Goal: Transaction & Acquisition: Book appointment/travel/reservation

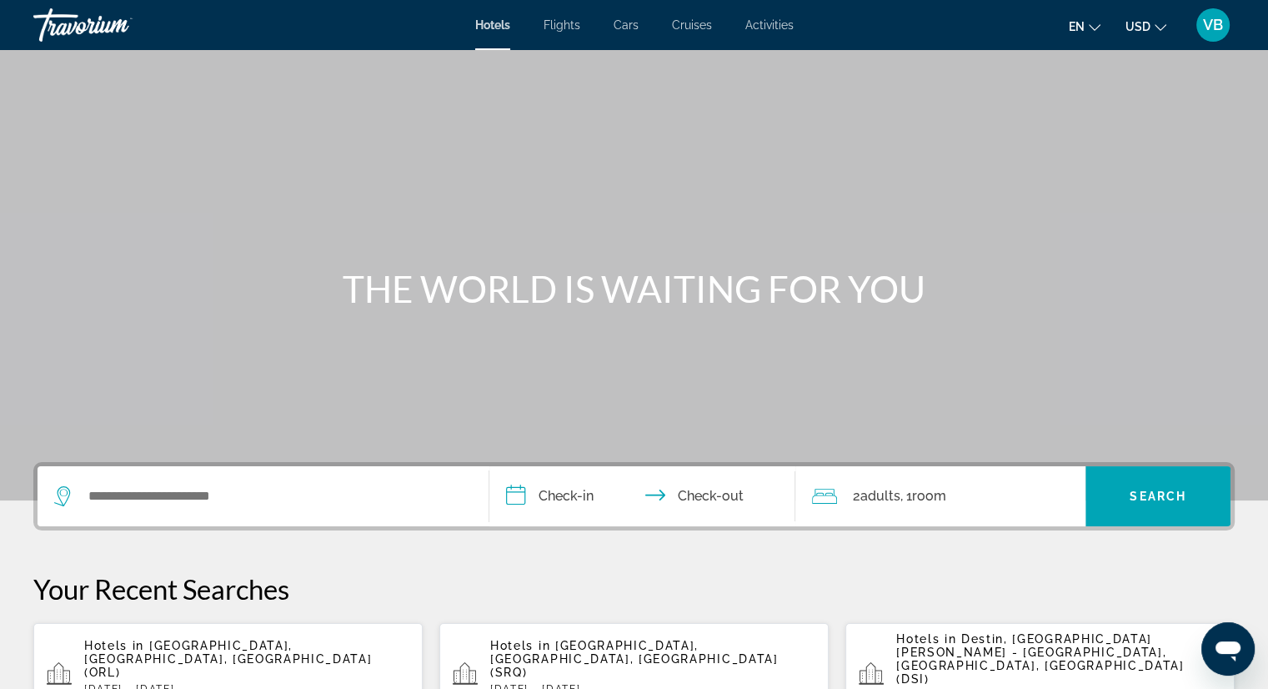
click at [272, 476] on div "Search widget" at bounding box center [263, 496] width 418 height 60
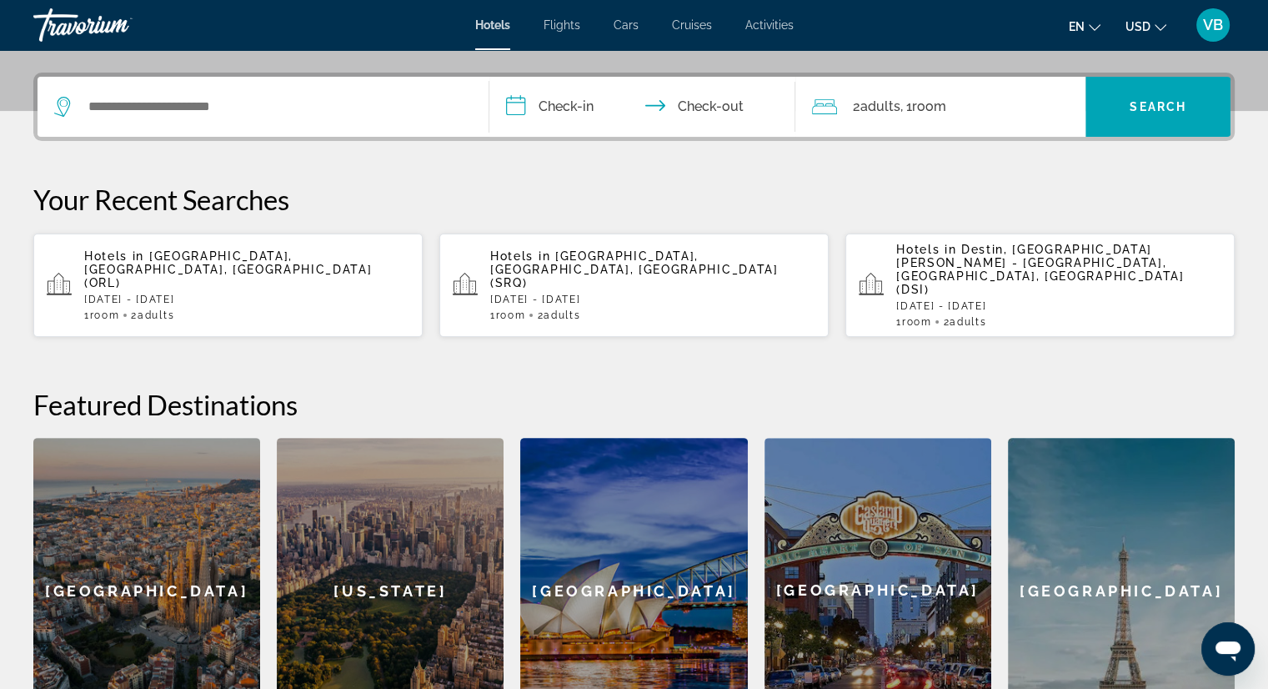
scroll to position [407, 0]
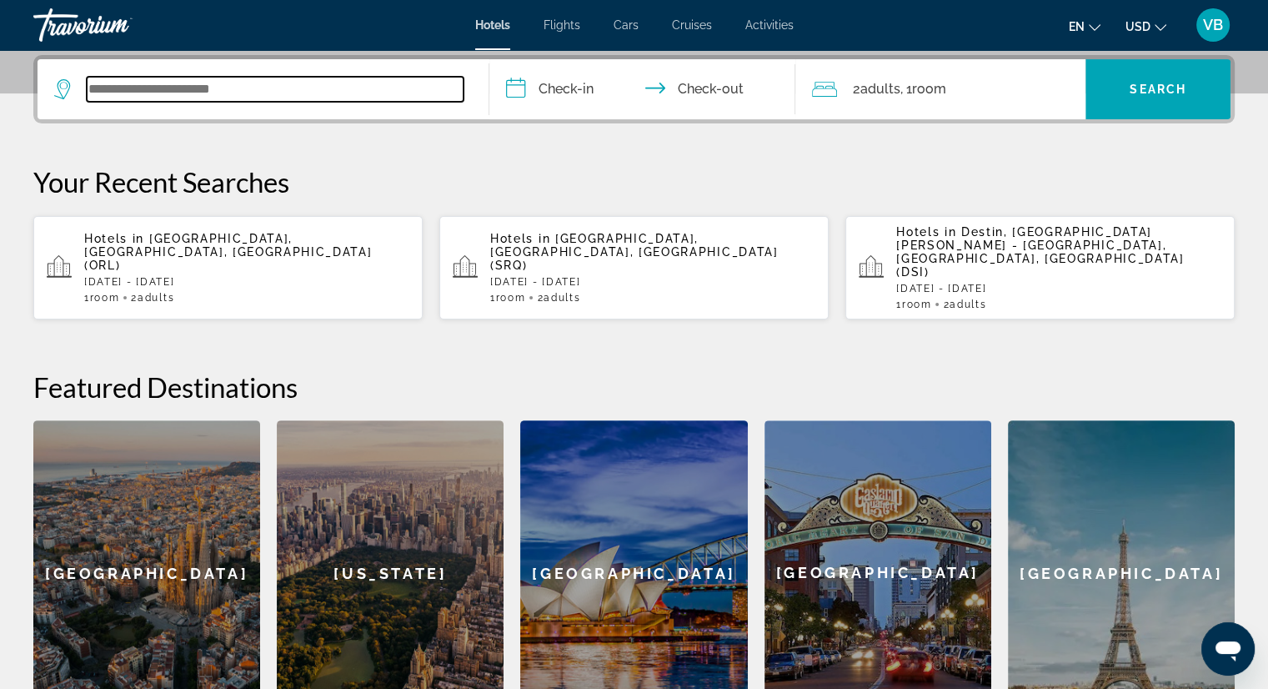
click at [280, 98] on input "Search widget" at bounding box center [275, 89] width 377 height 25
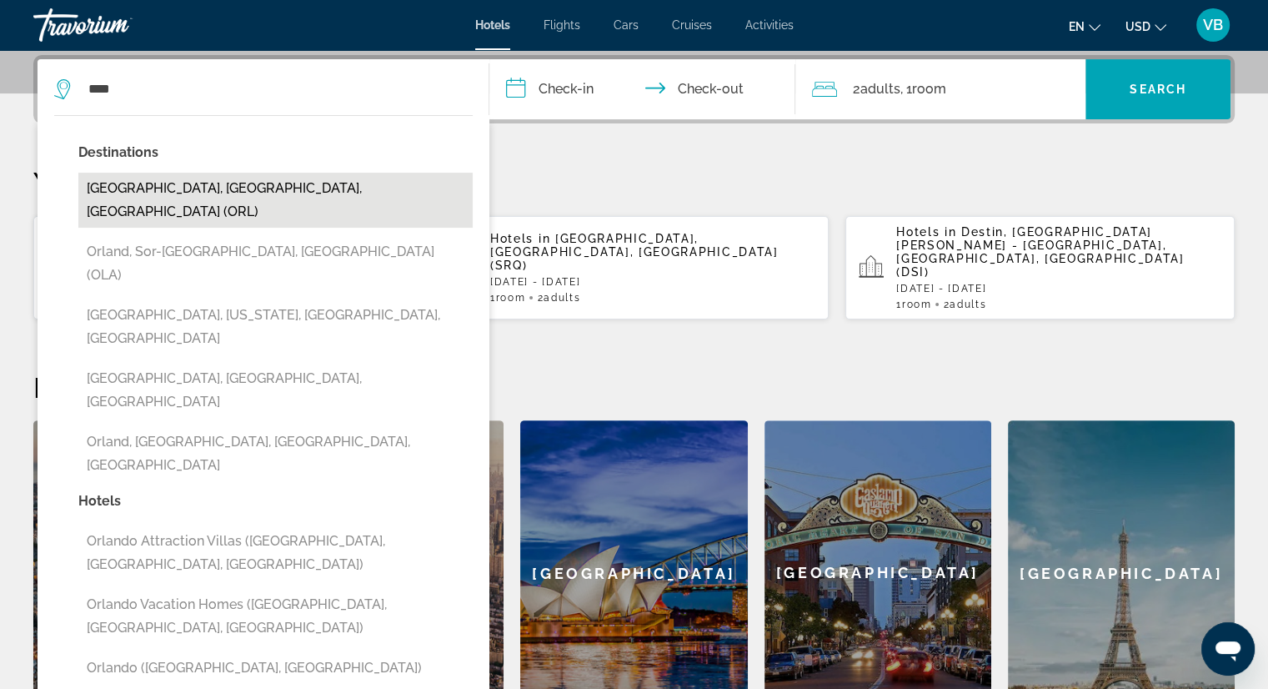
click at [226, 190] on button "[GEOGRAPHIC_DATA], [GEOGRAPHIC_DATA], [GEOGRAPHIC_DATA] (ORL)" at bounding box center [275, 200] width 394 height 55
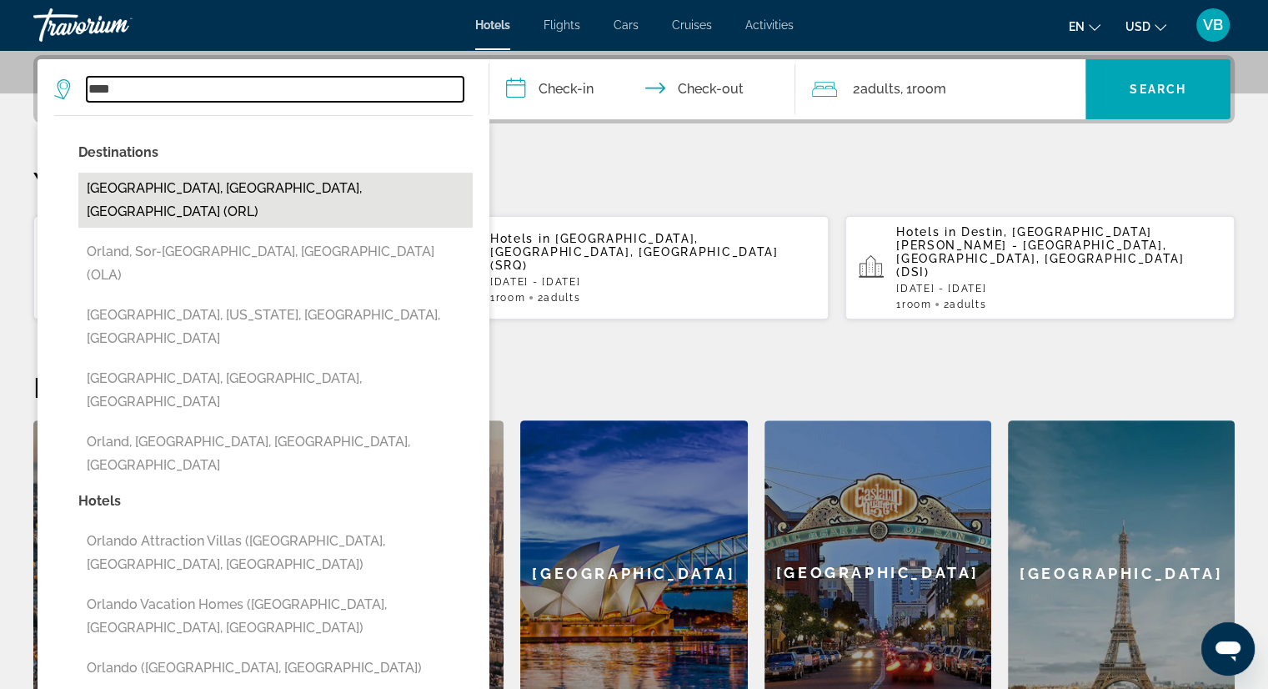
type input "**********"
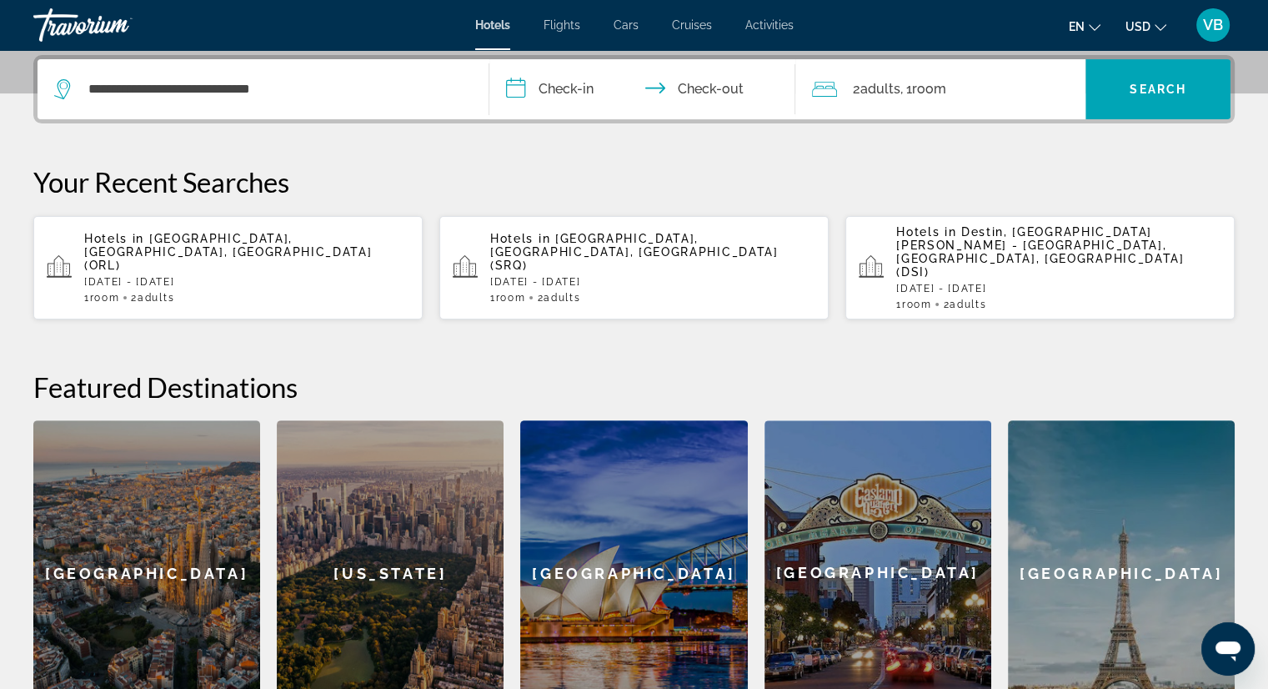
click at [573, 98] on input "**********" at bounding box center [645, 91] width 313 height 65
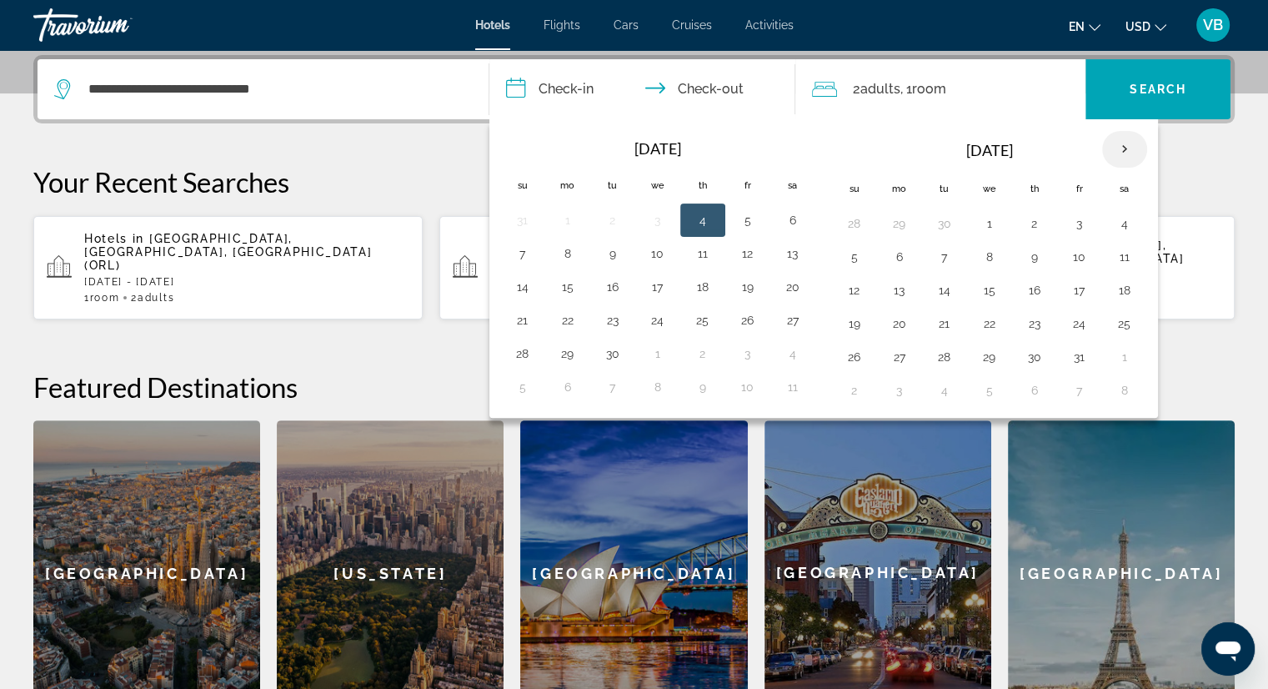
click at [1122, 148] on th "Next month" at bounding box center [1124, 149] width 45 height 37
click at [1105, 223] on td "1" at bounding box center [1124, 223] width 45 height 33
click at [1115, 251] on button "8" at bounding box center [1124, 256] width 27 height 23
click at [1119, 223] on button "1" at bounding box center [1124, 223] width 27 height 23
type input "**********"
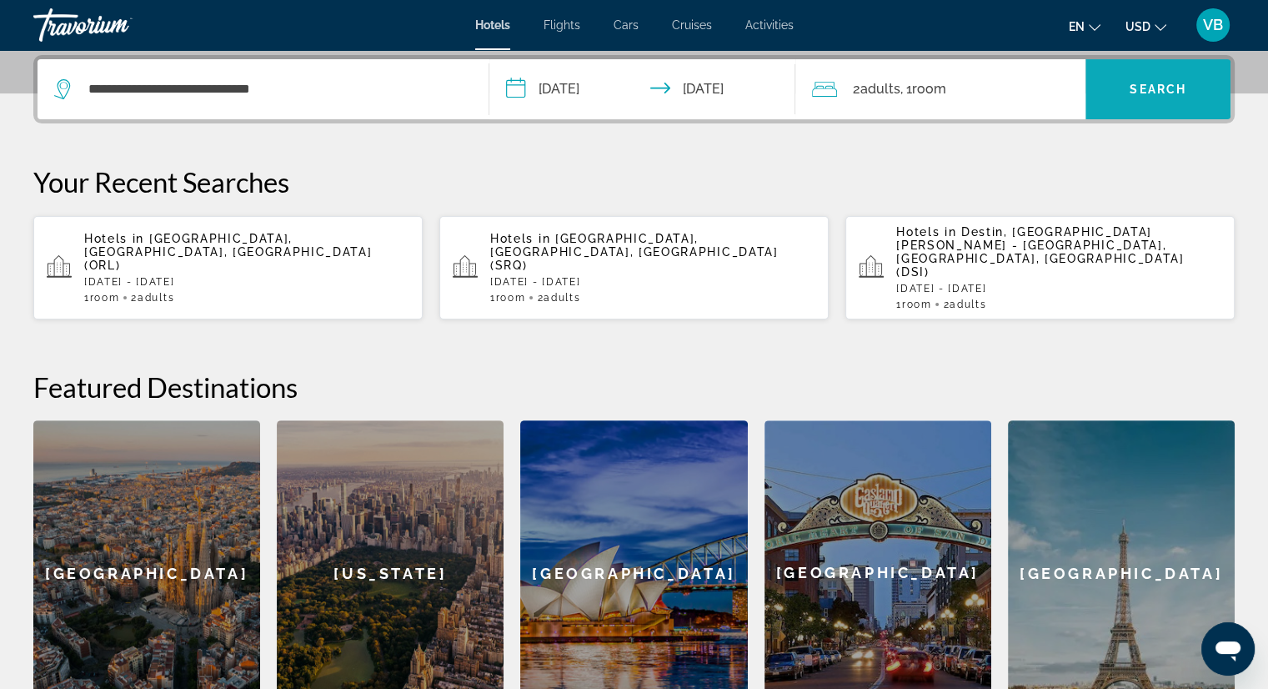
click at [1113, 97] on span "Search widget" at bounding box center [1158, 89] width 145 height 40
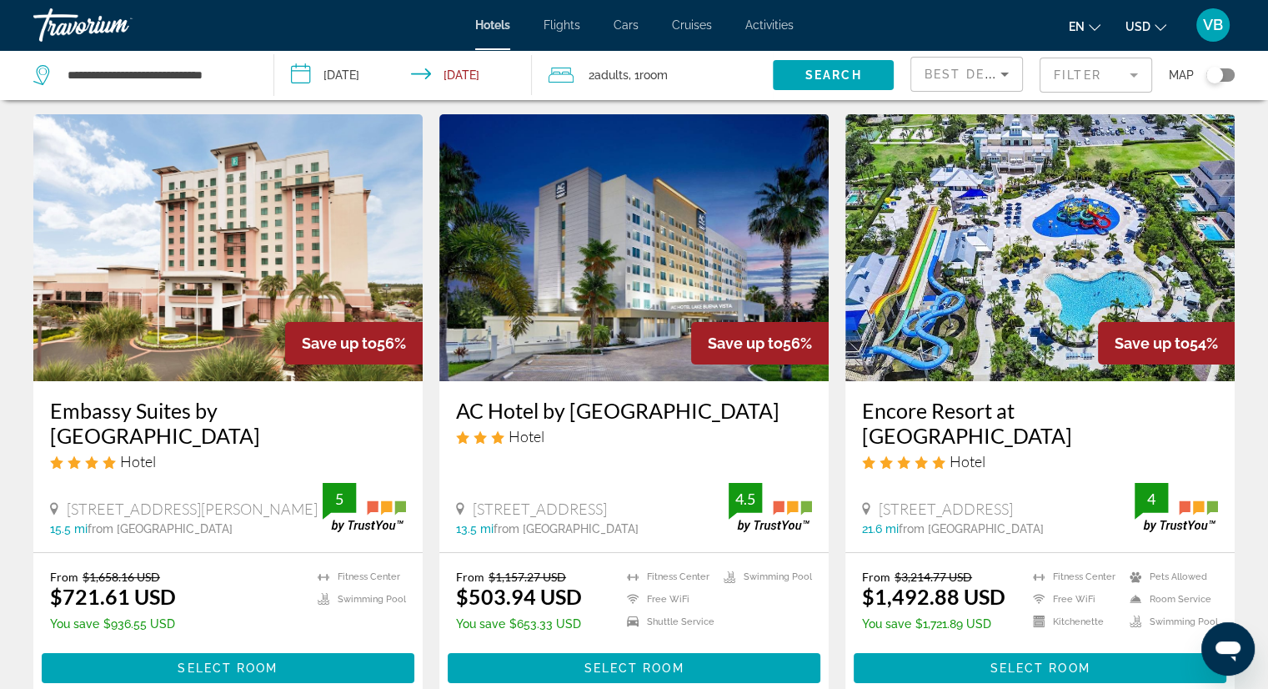
scroll to position [83, 0]
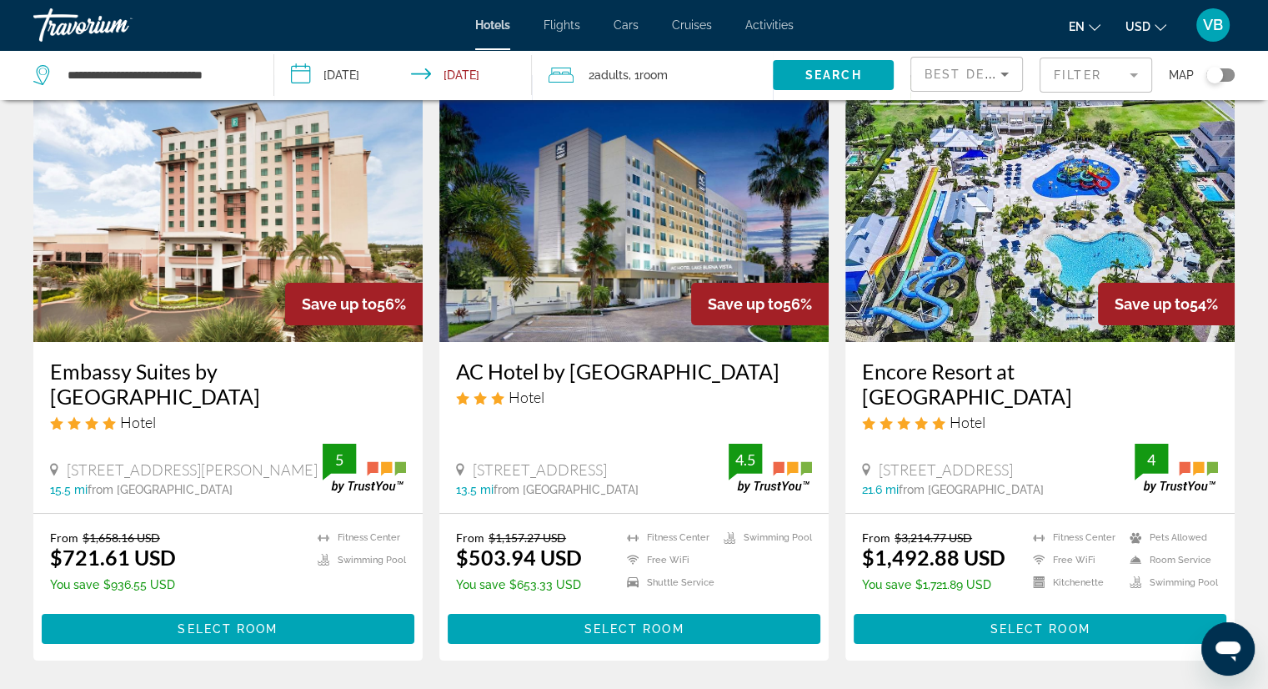
click at [915, 380] on h3 "Encore Resort at [GEOGRAPHIC_DATA]" at bounding box center [1040, 383] width 356 height 50
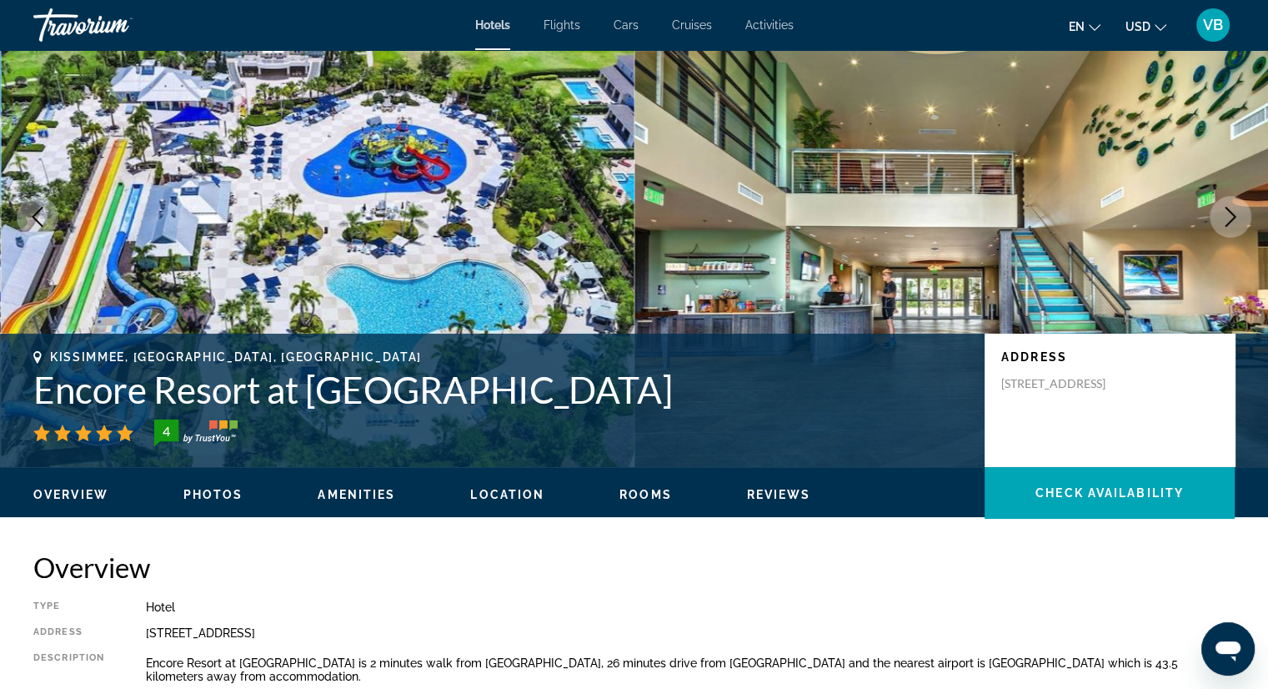
click at [527, 488] on span "Location" at bounding box center [507, 494] width 74 height 13
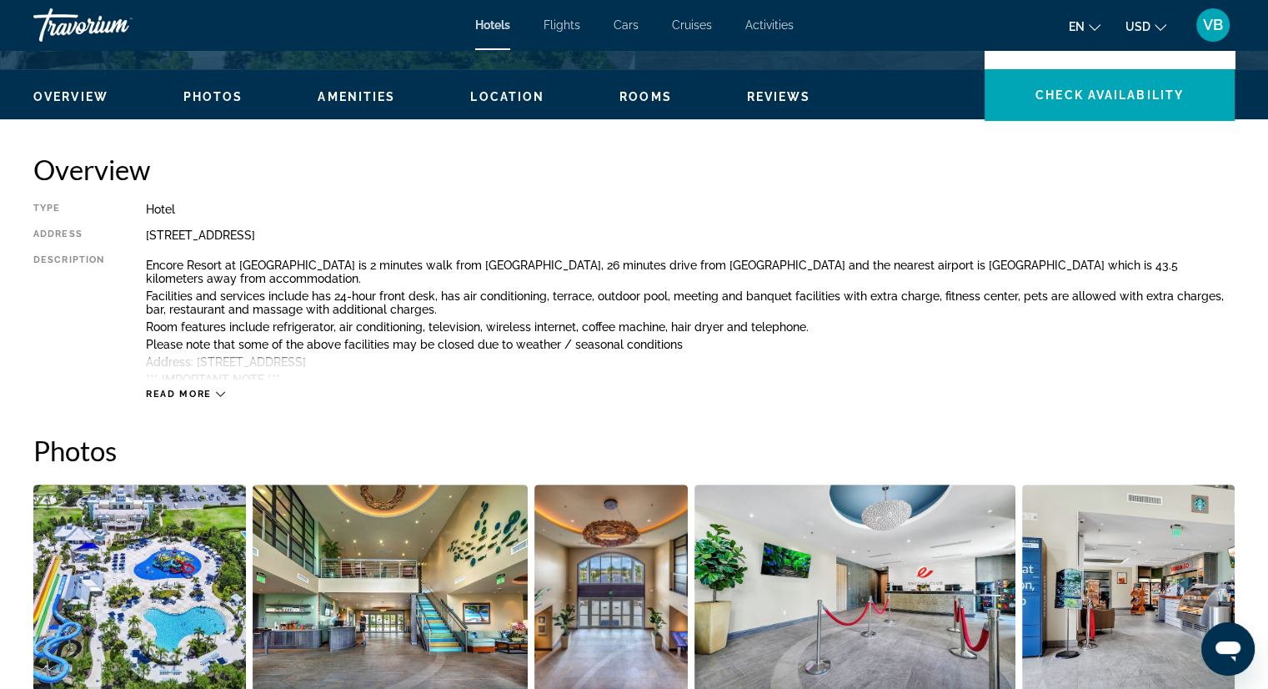
scroll to position [359, 0]
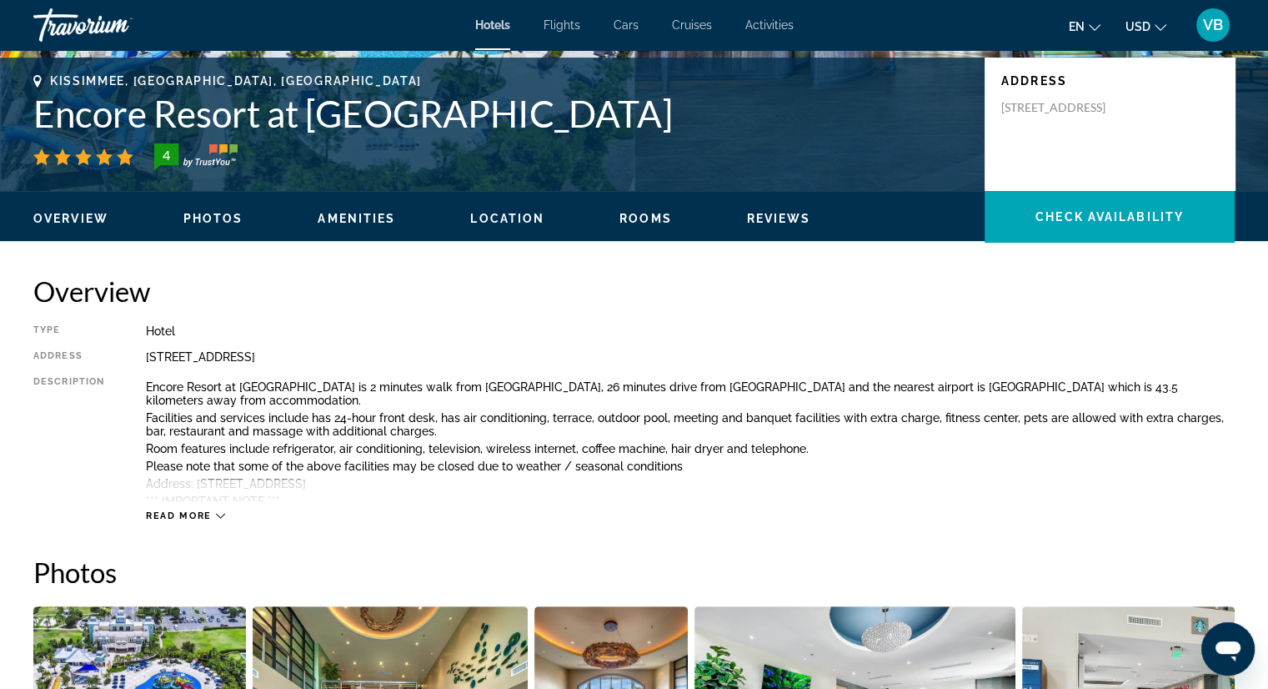
click at [216, 521] on button "Read more" at bounding box center [185, 515] width 79 height 13
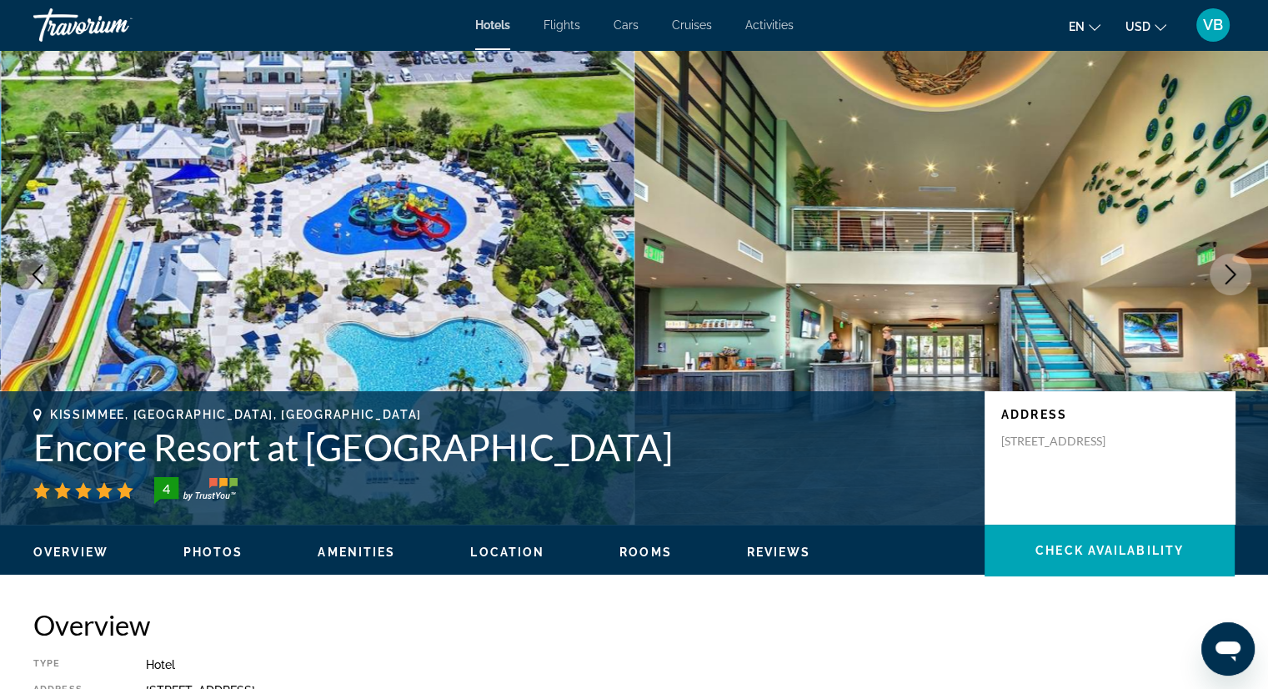
scroll to position [0, 0]
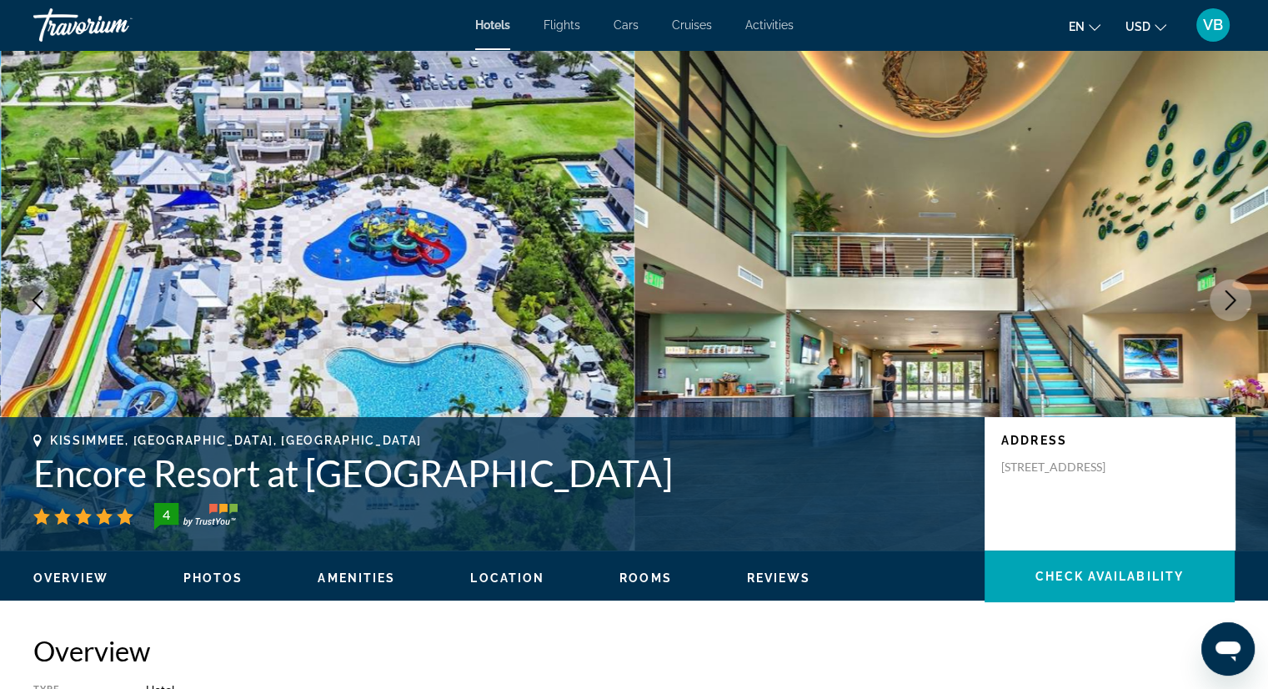
click at [100, 586] on div "Overview Photos Amenities Location Rooms Reviews Check Availability" at bounding box center [634, 576] width 1268 height 52
click at [97, 584] on span "Overview" at bounding box center [70, 577] width 75 height 13
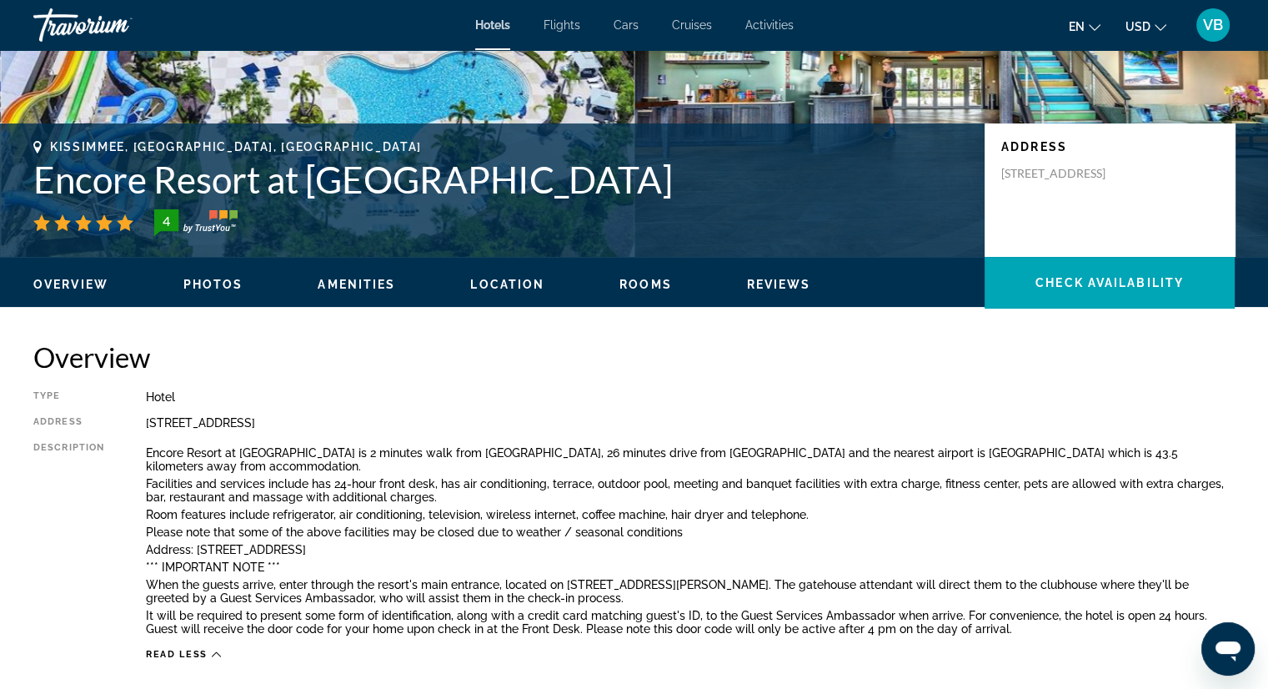
click at [87, 569] on div "Description" at bounding box center [68, 541] width 71 height 198
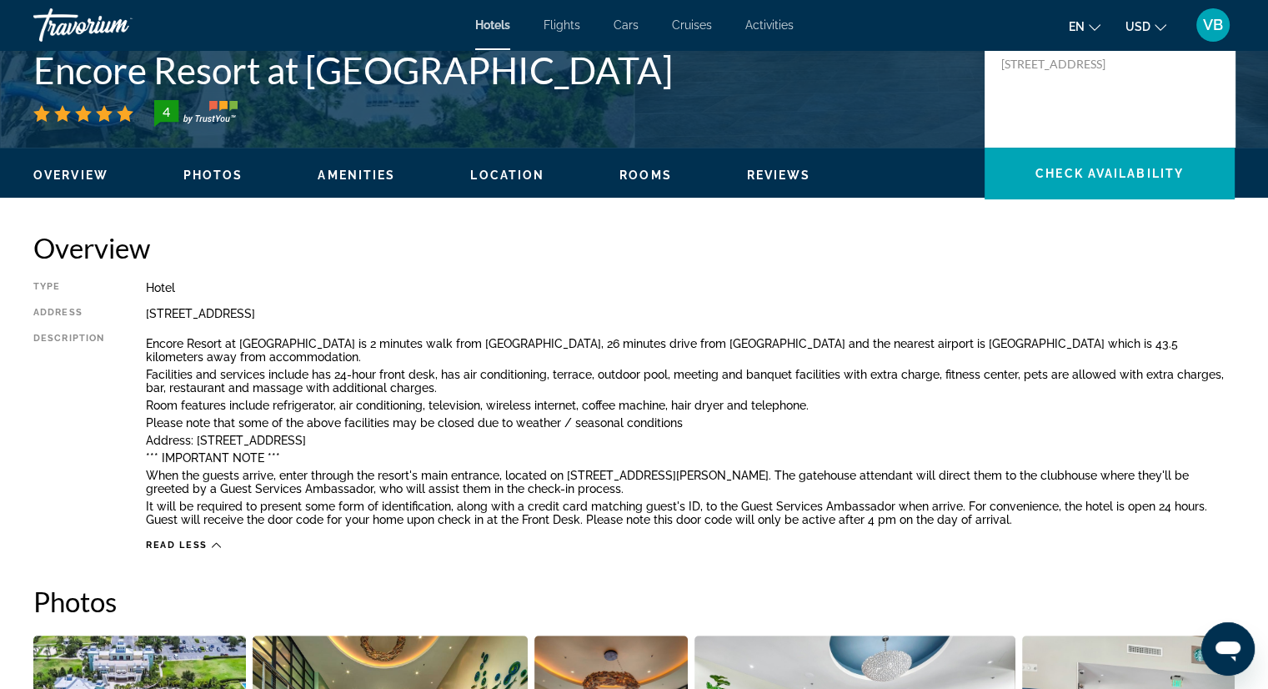
scroll to position [283, 0]
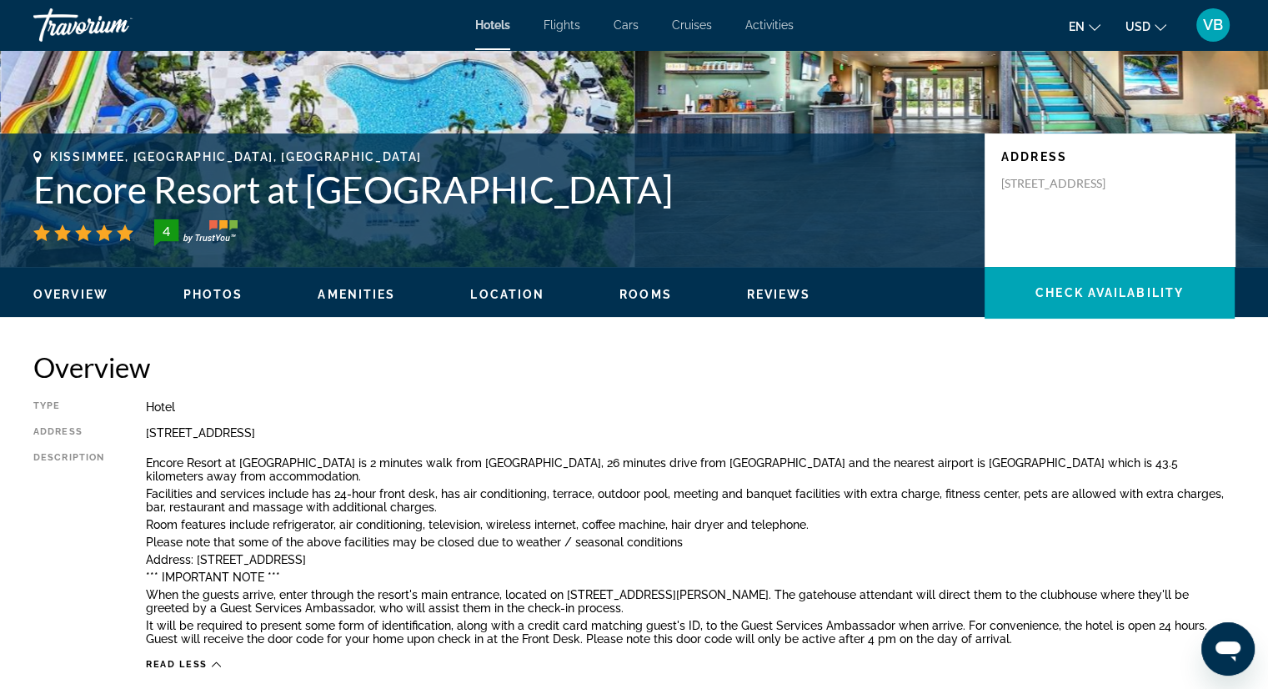
click at [764, 304] on div "Overview Photos Amenities Location Rooms Reviews Check Availability" at bounding box center [634, 293] width 1268 height 52
click at [770, 293] on span "Reviews" at bounding box center [779, 294] width 64 height 13
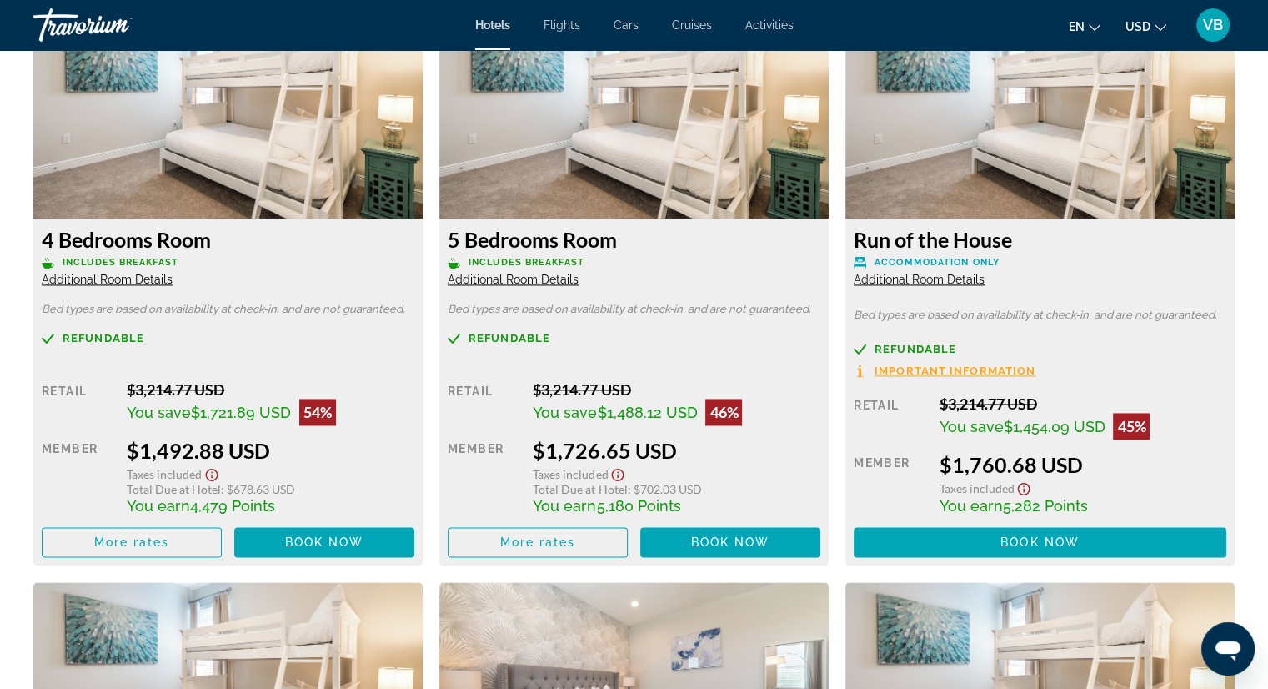
scroll to position [2256, 0]
